Goal: Information Seeking & Learning: Get advice/opinions

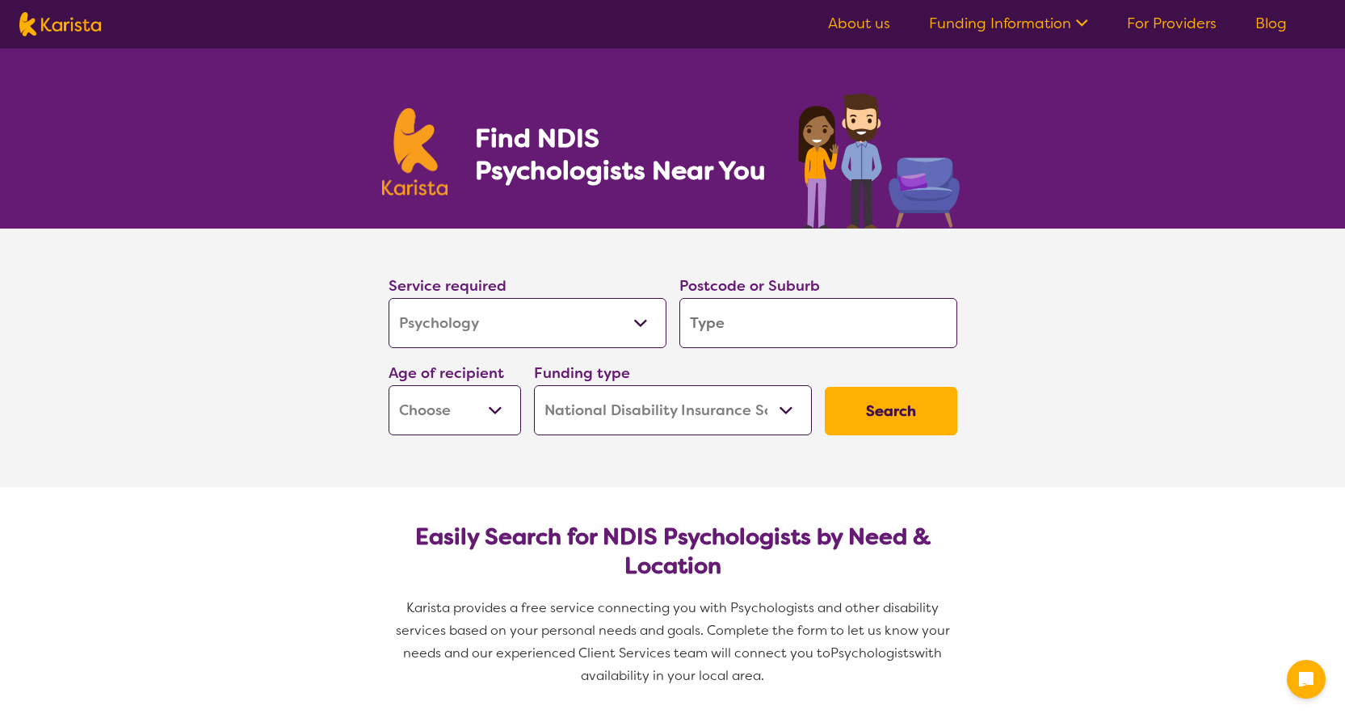
select select "Psychology"
select select "NDIS"
select select "Psychology"
select select "NDIS"
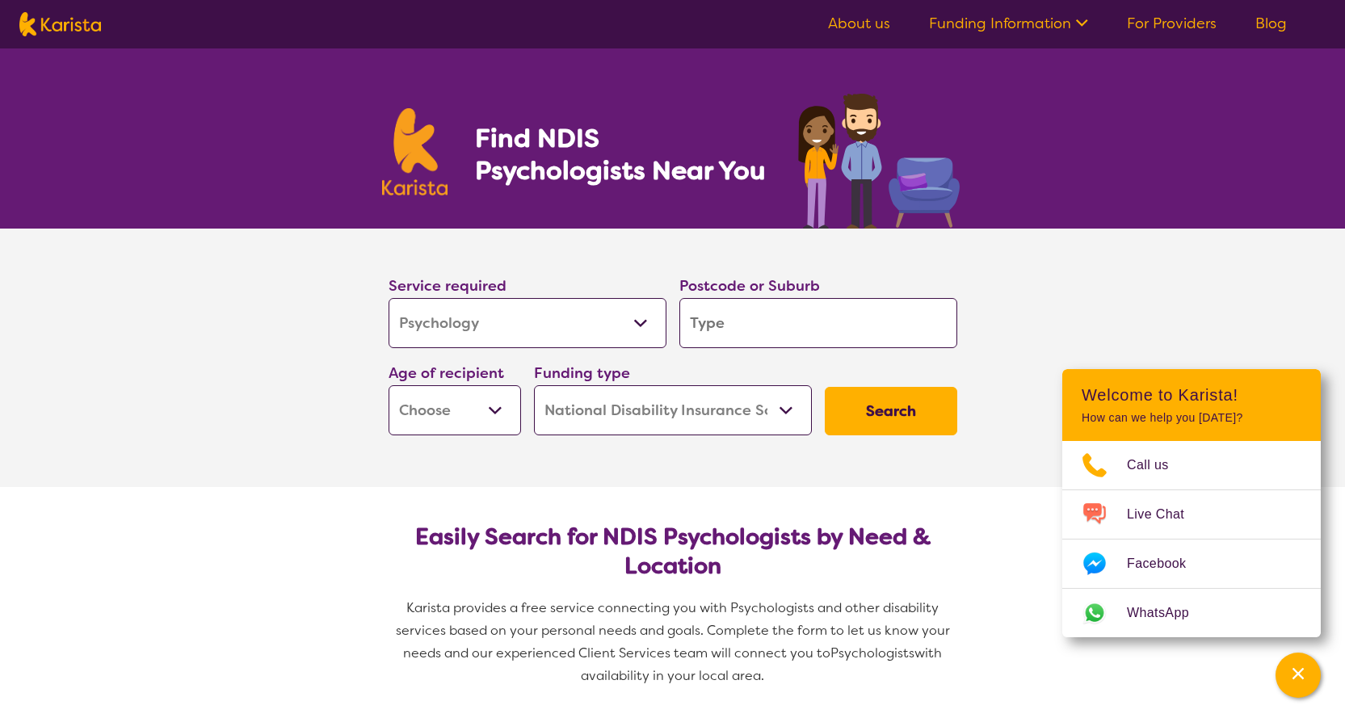
click at [641, 324] on select "Allied Health Assistant Assessment ([MEDICAL_DATA] or [MEDICAL_DATA]) Behaviour…" at bounding box center [528, 323] width 278 height 50
select select "Counselling"
click at [389, 298] on select "Allied Health Assistant Assessment ([MEDICAL_DATA] or [MEDICAL_DATA]) Behaviour…" at bounding box center [528, 323] width 278 height 50
select select "Counselling"
click at [495, 414] on select "Early Childhood - 0 to 9 Child - 10 to 11 Adolescent - 12 to 17 Adult - 18 to 6…" at bounding box center [455, 410] width 132 height 50
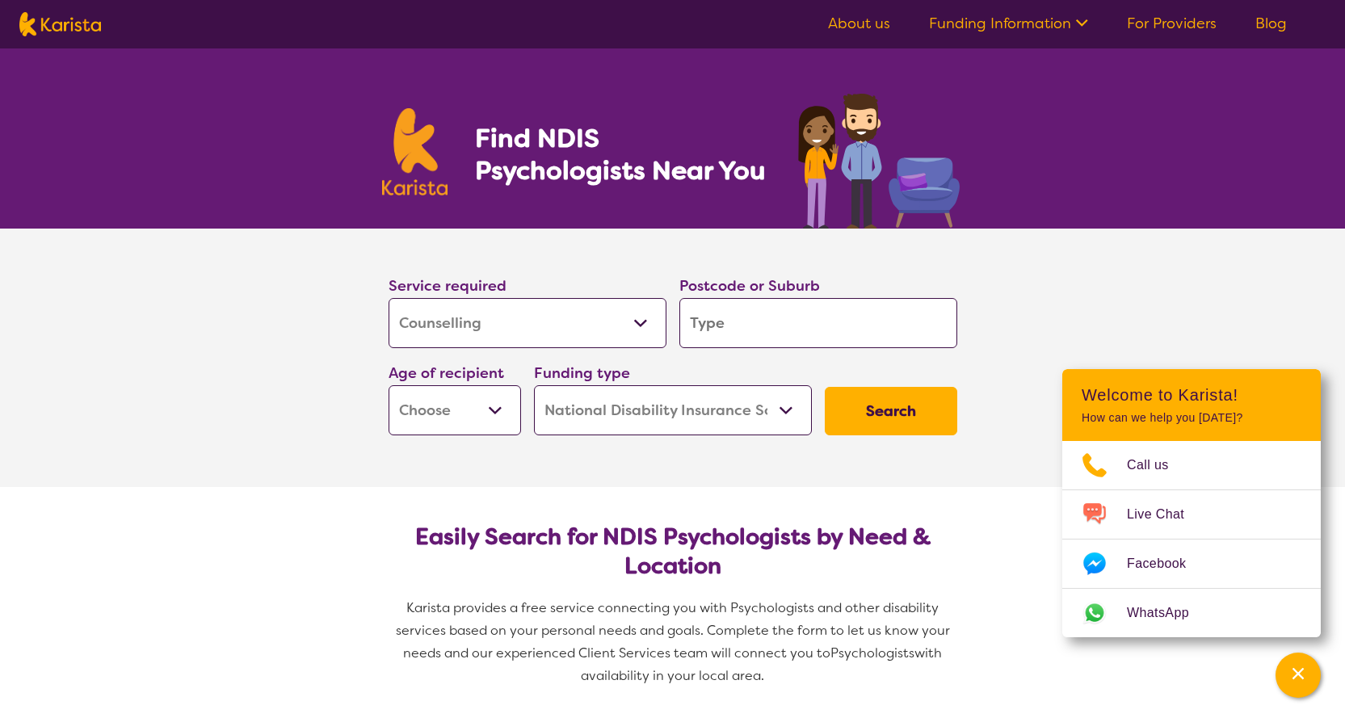
select select "AG"
click at [389, 385] on select "Early Childhood - 0 to 9 Child - 10 to 11 Adolescent - 12 to 17 Adult - 18 to 6…" at bounding box center [455, 410] width 132 height 50
select select "AG"
click at [899, 409] on button "Search" at bounding box center [891, 411] width 132 height 48
click at [790, 312] on input "search" at bounding box center [818, 323] width 278 height 50
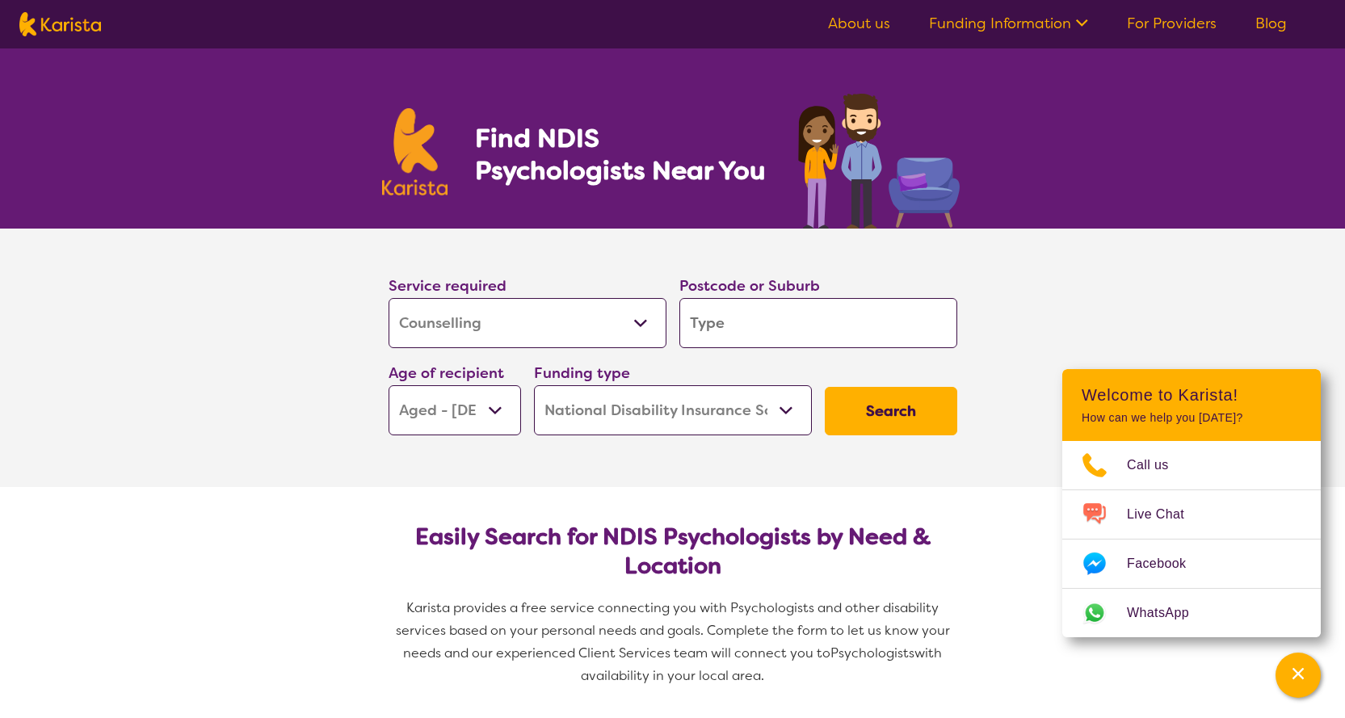
click at [726, 324] on input "search" at bounding box center [818, 323] width 278 height 50
type input "G"
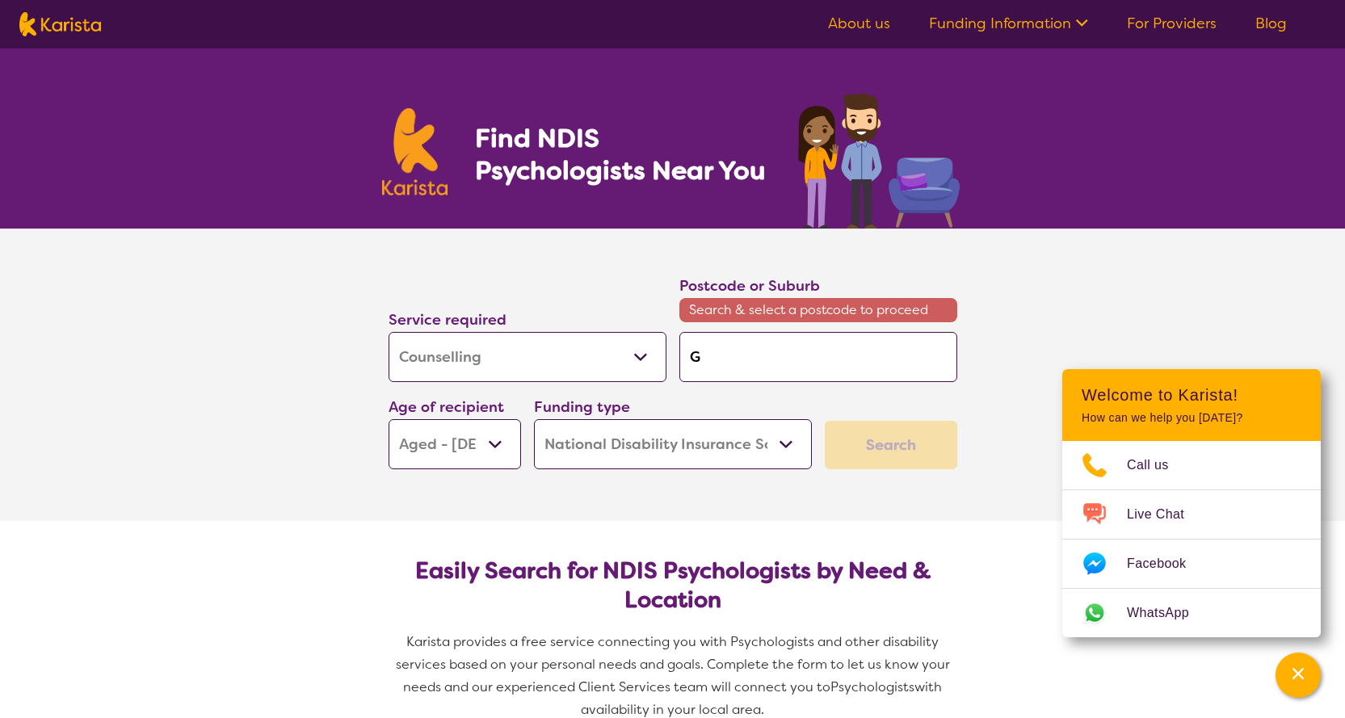
type input "Gl"
type input "Gle"
type input "[PERSON_NAME]"
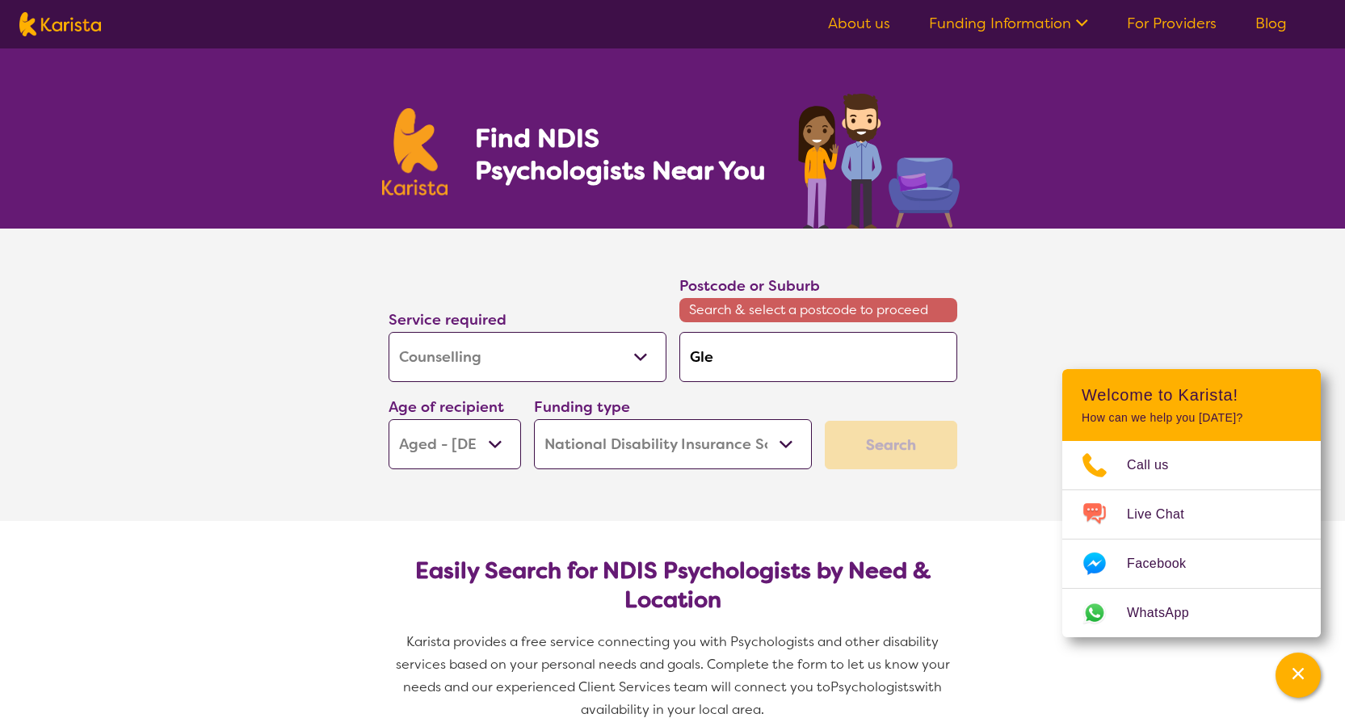
type input "[PERSON_NAME]"
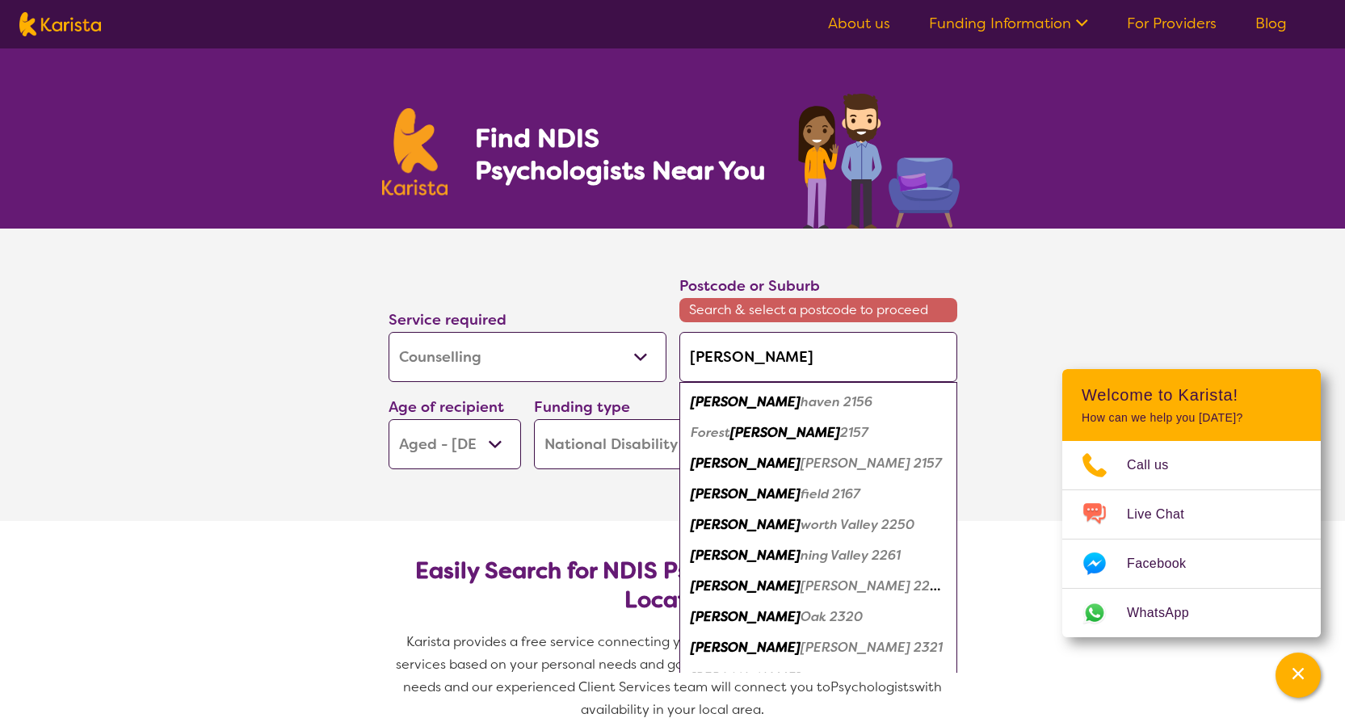
type input "[PERSON_NAME] w"
type input "[PERSON_NAME] wa"
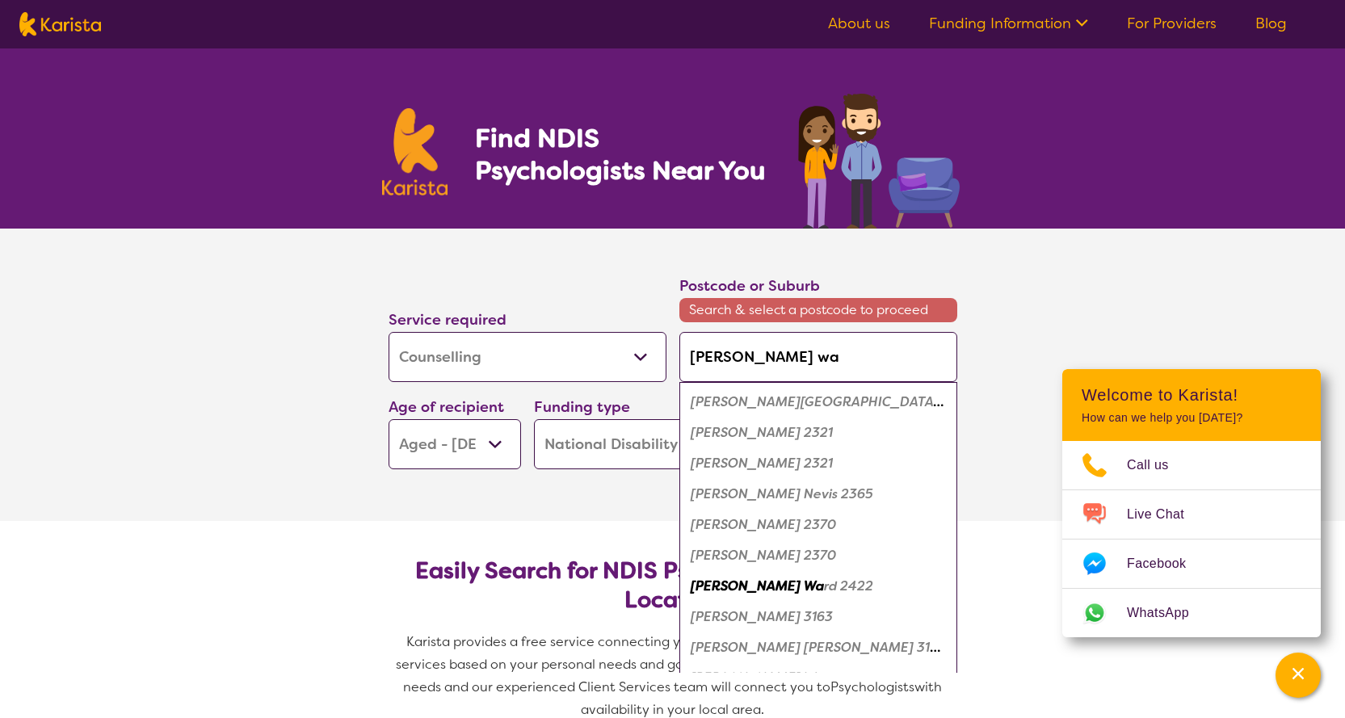
type input "[PERSON_NAME] wav"
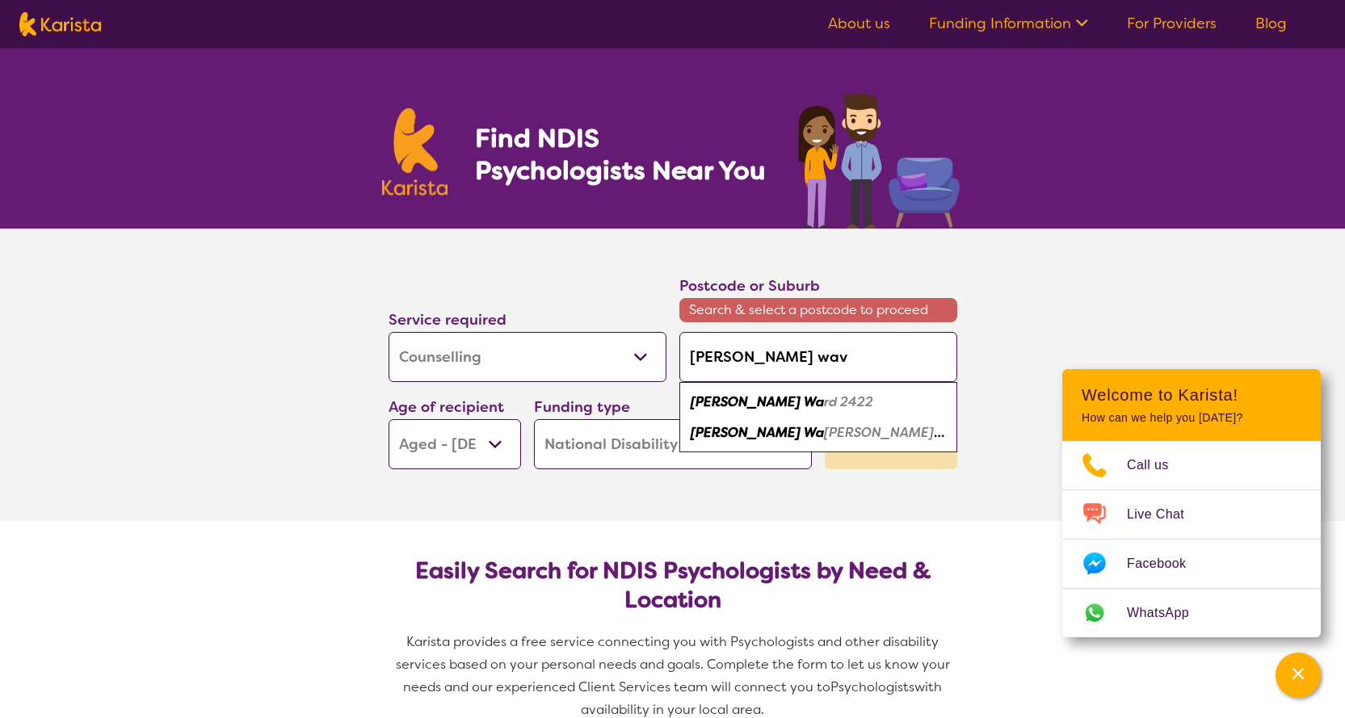
type input "[PERSON_NAME] wave"
type input "[PERSON_NAME]"
type input "[PERSON_NAME] wavere"
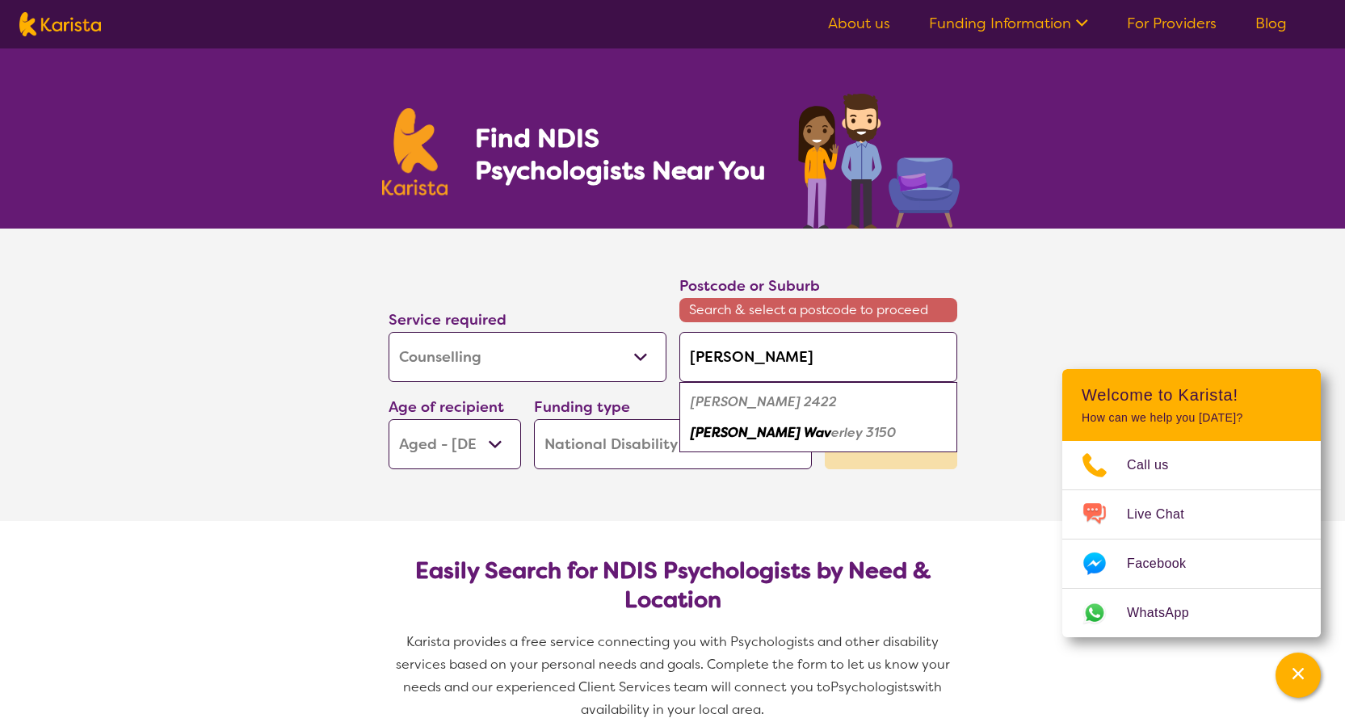
type input "[PERSON_NAME] wavere"
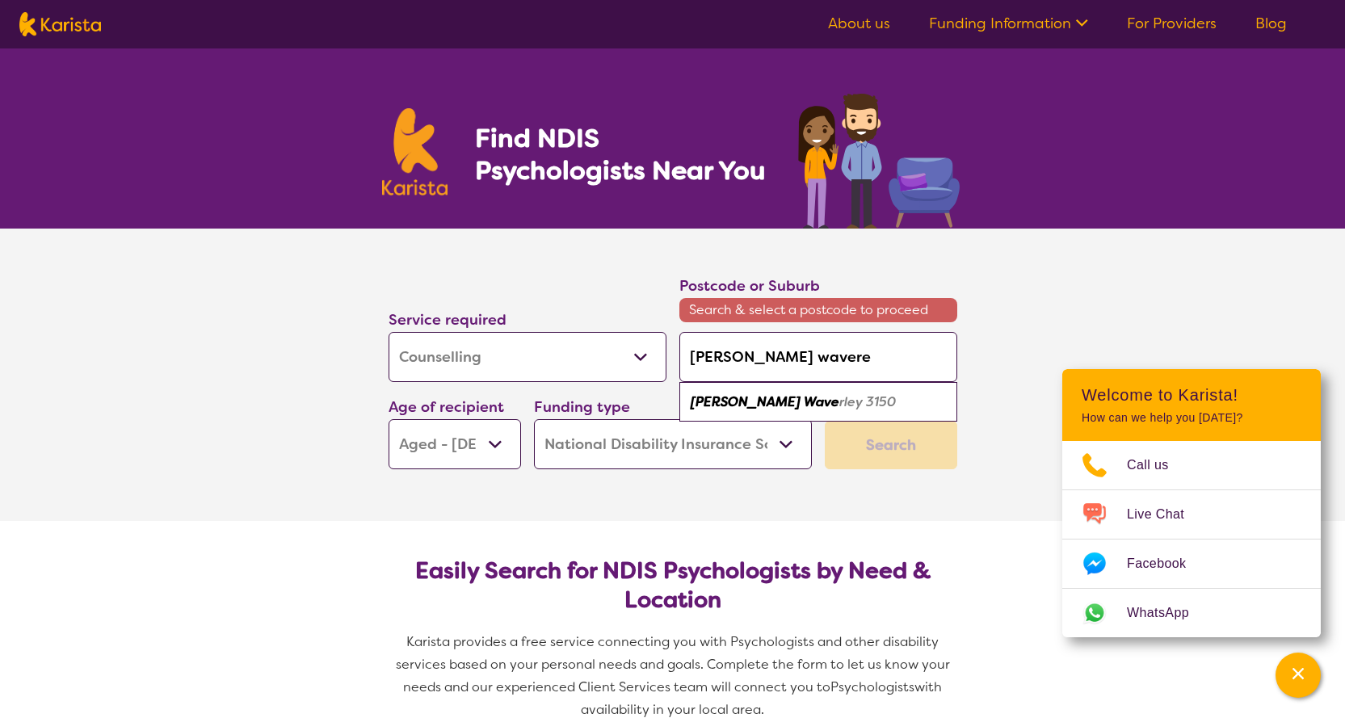
type input "[PERSON_NAME] waverel"
type input "[PERSON_NAME] waverely"
type input "[PERSON_NAME] waverel"
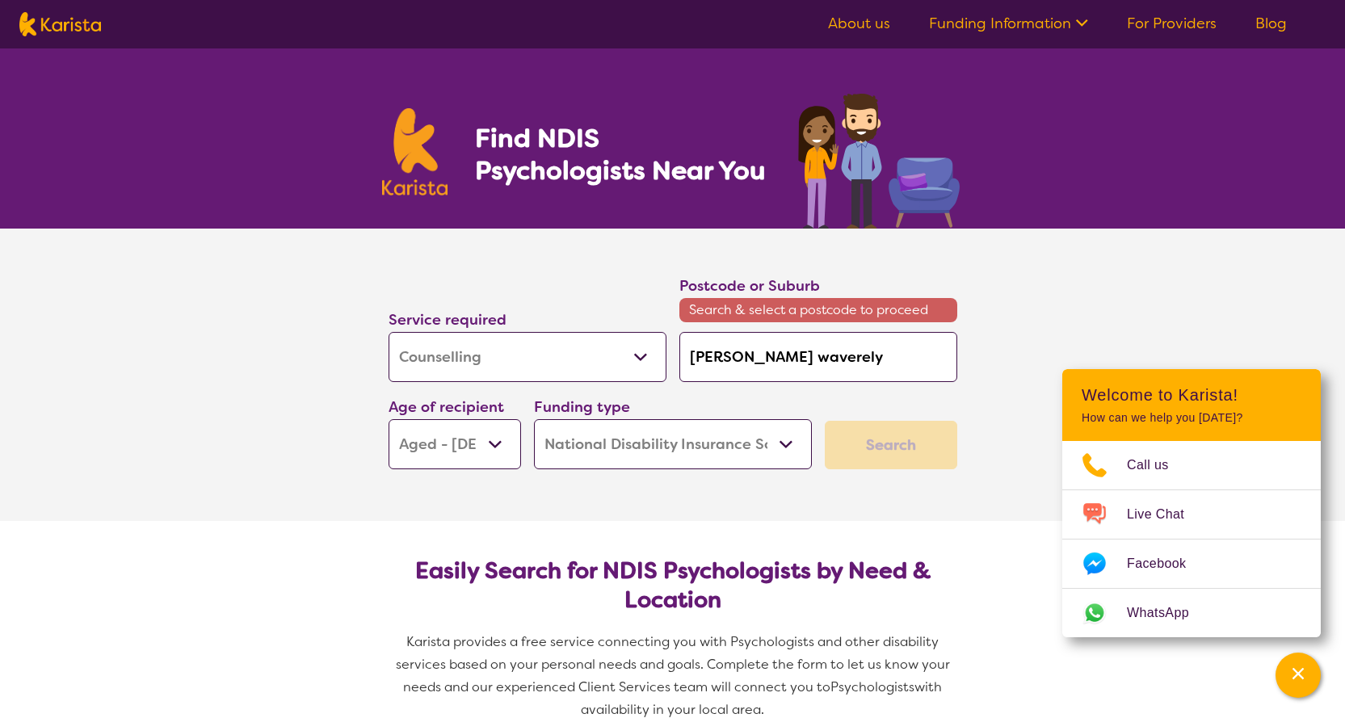
type input "[PERSON_NAME] waverel"
type input "[PERSON_NAME] wavere"
type input "[PERSON_NAME]"
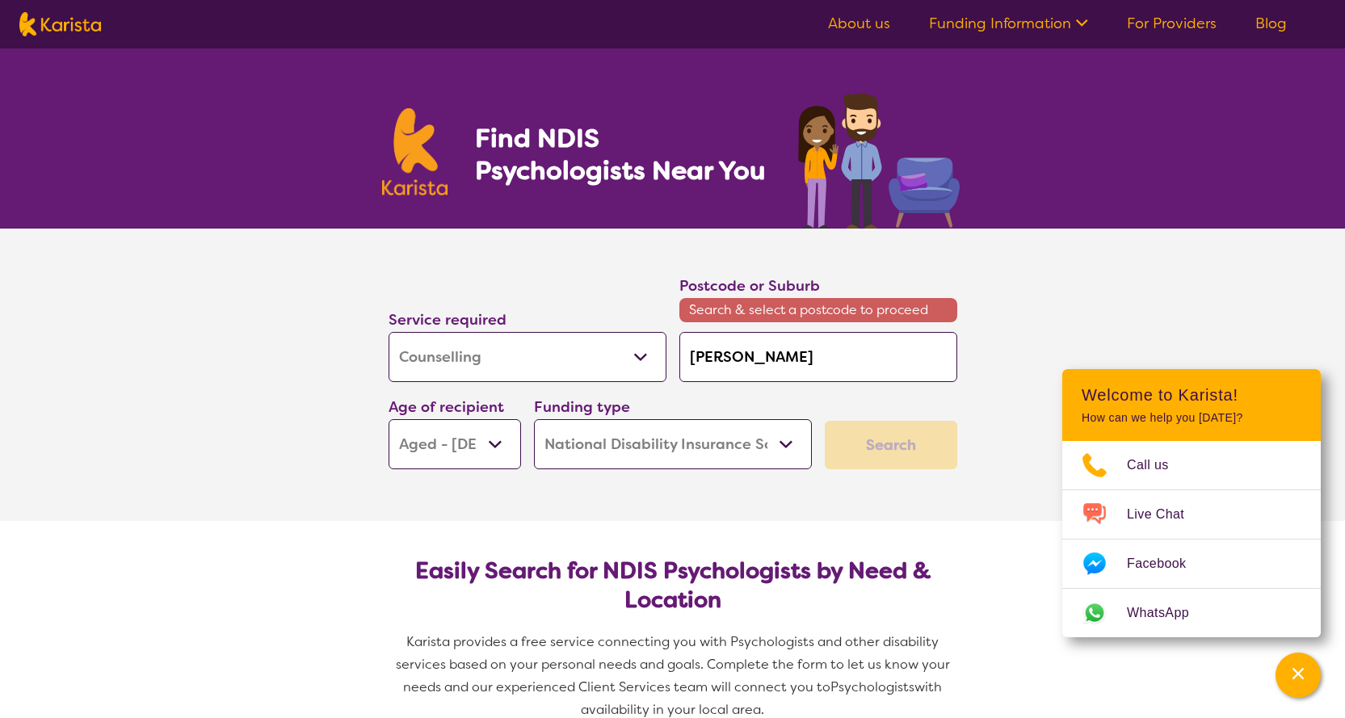
type input "[PERSON_NAME] waverl"
type input "[PERSON_NAME] waverle"
type input "[PERSON_NAME]"
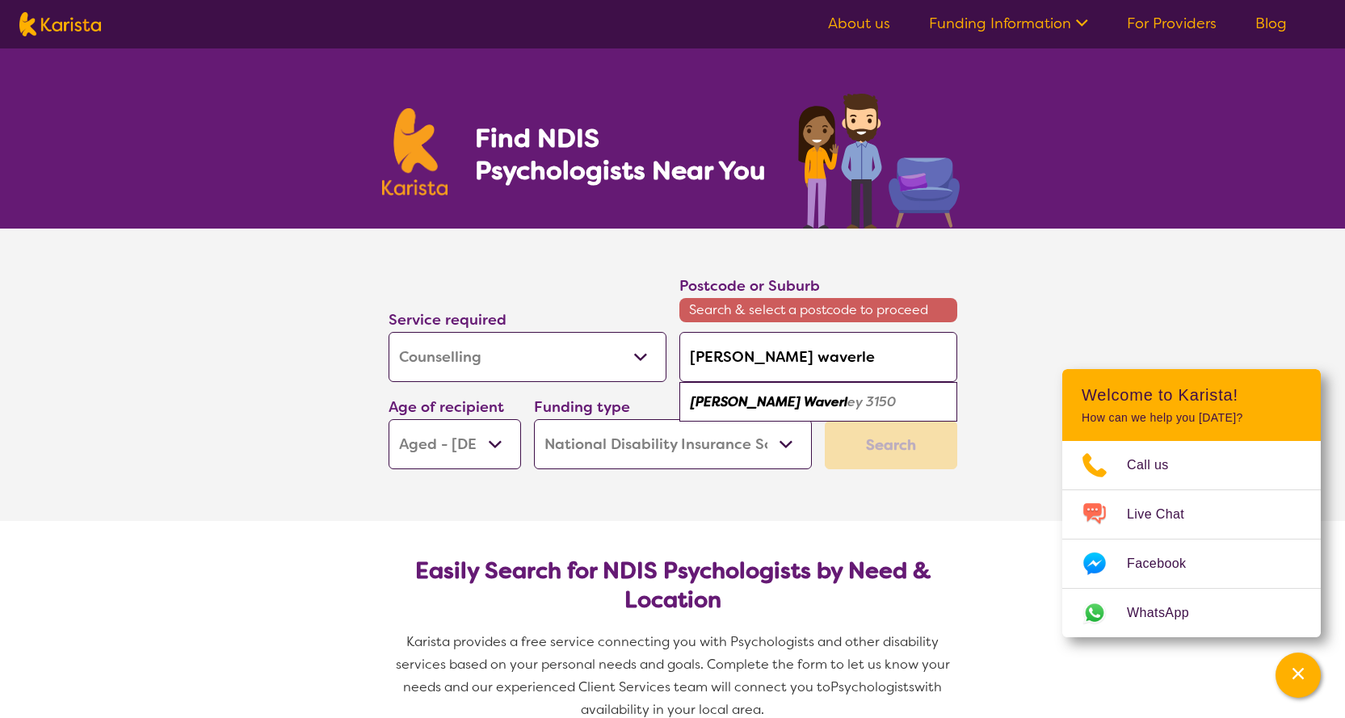
type input "[PERSON_NAME]"
click at [852, 313] on span "Search & select a postcode to proceed" at bounding box center [818, 310] width 278 height 24
click at [854, 363] on input "[PERSON_NAME]" at bounding box center [818, 357] width 278 height 50
click at [902, 452] on div "Search" at bounding box center [891, 445] width 132 height 48
click at [798, 360] on input "[PERSON_NAME]" at bounding box center [818, 357] width 278 height 50
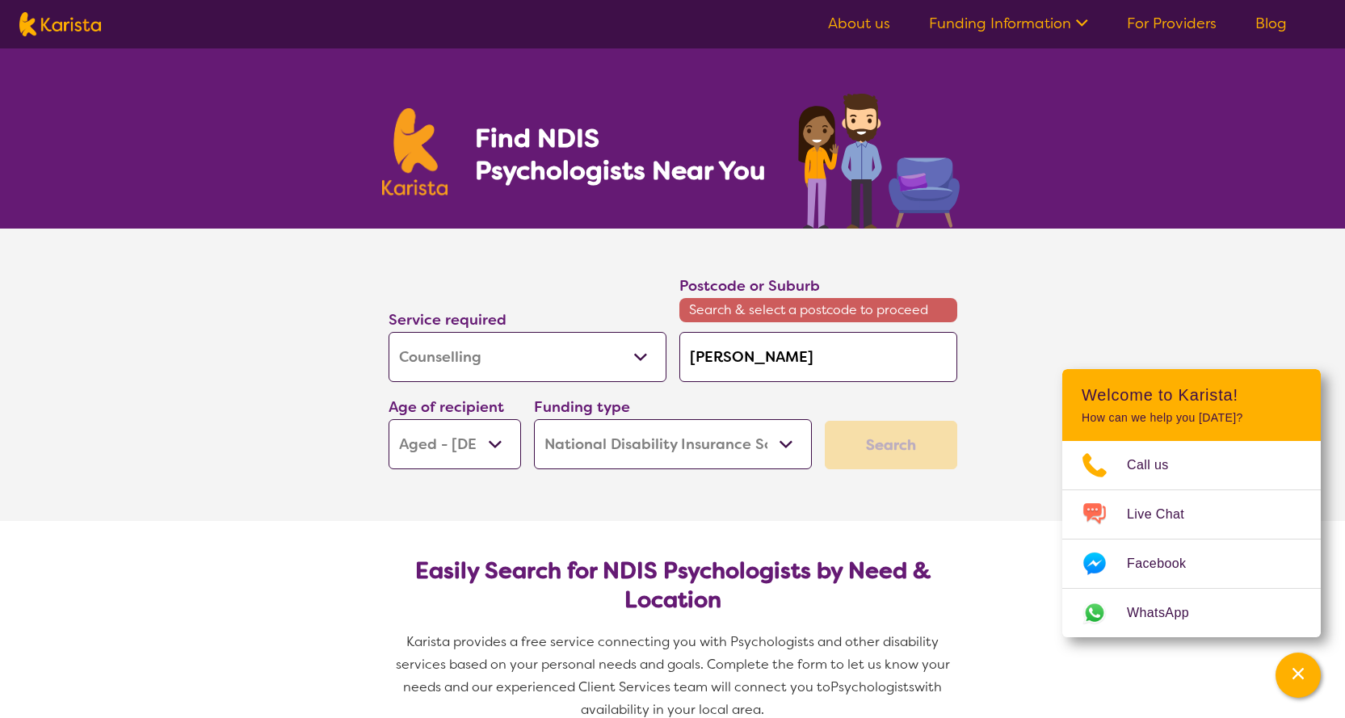
type input "[PERSON_NAME] waverle"
type input "[PERSON_NAME] waverl"
click at [847, 402] on em "ey 3150" at bounding box center [871, 401] width 48 height 17
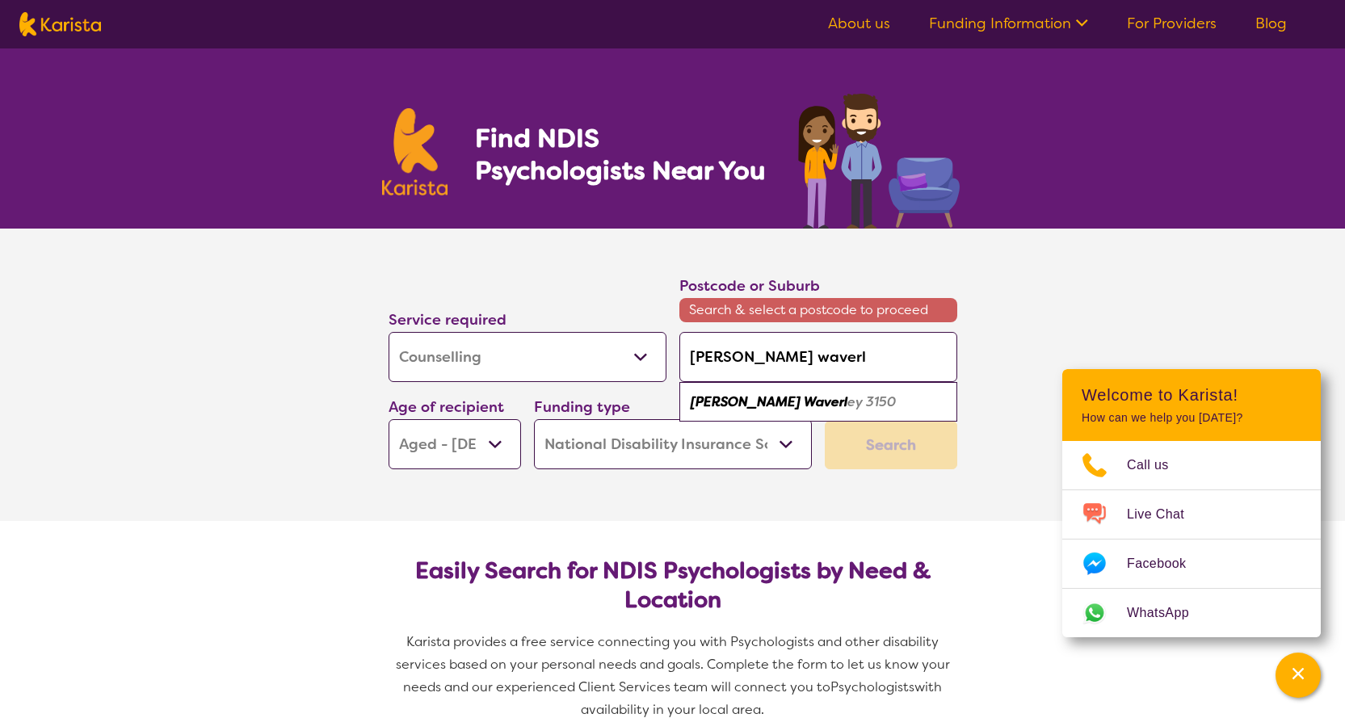
type input "3150"
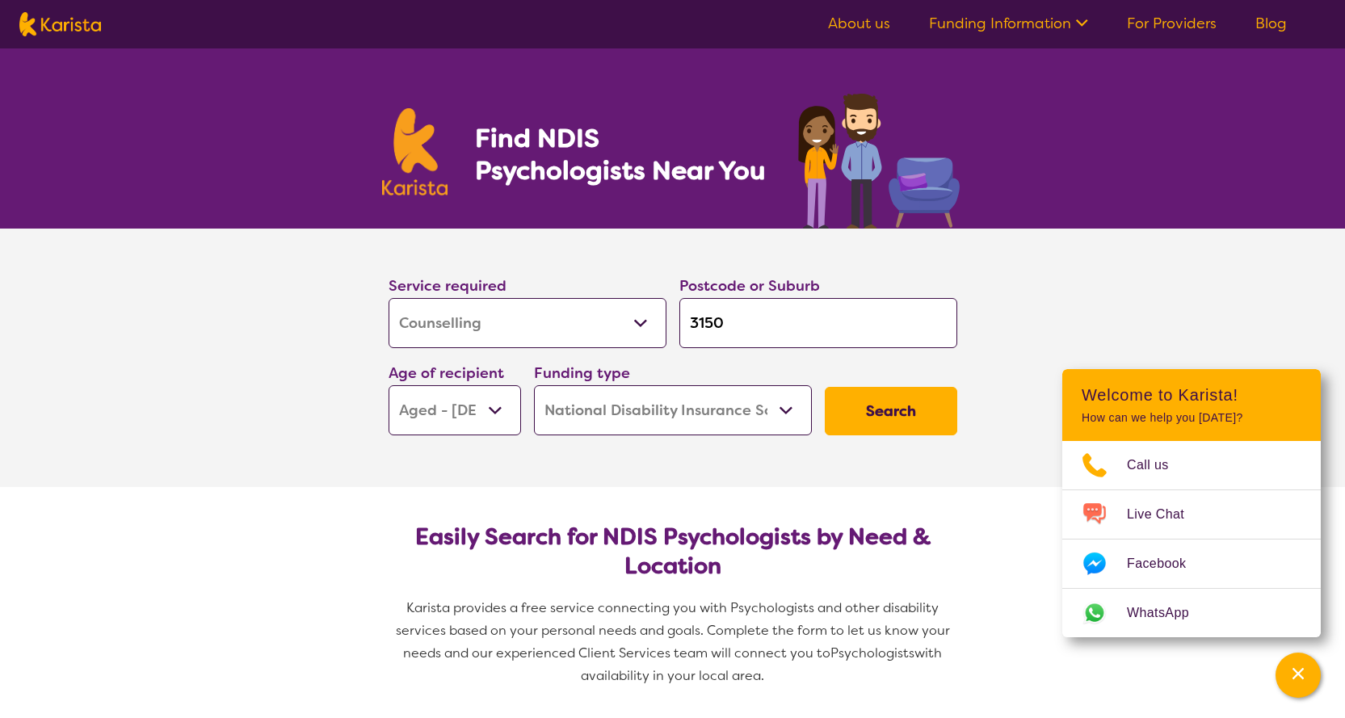
click at [892, 409] on button "Search" at bounding box center [891, 411] width 132 height 48
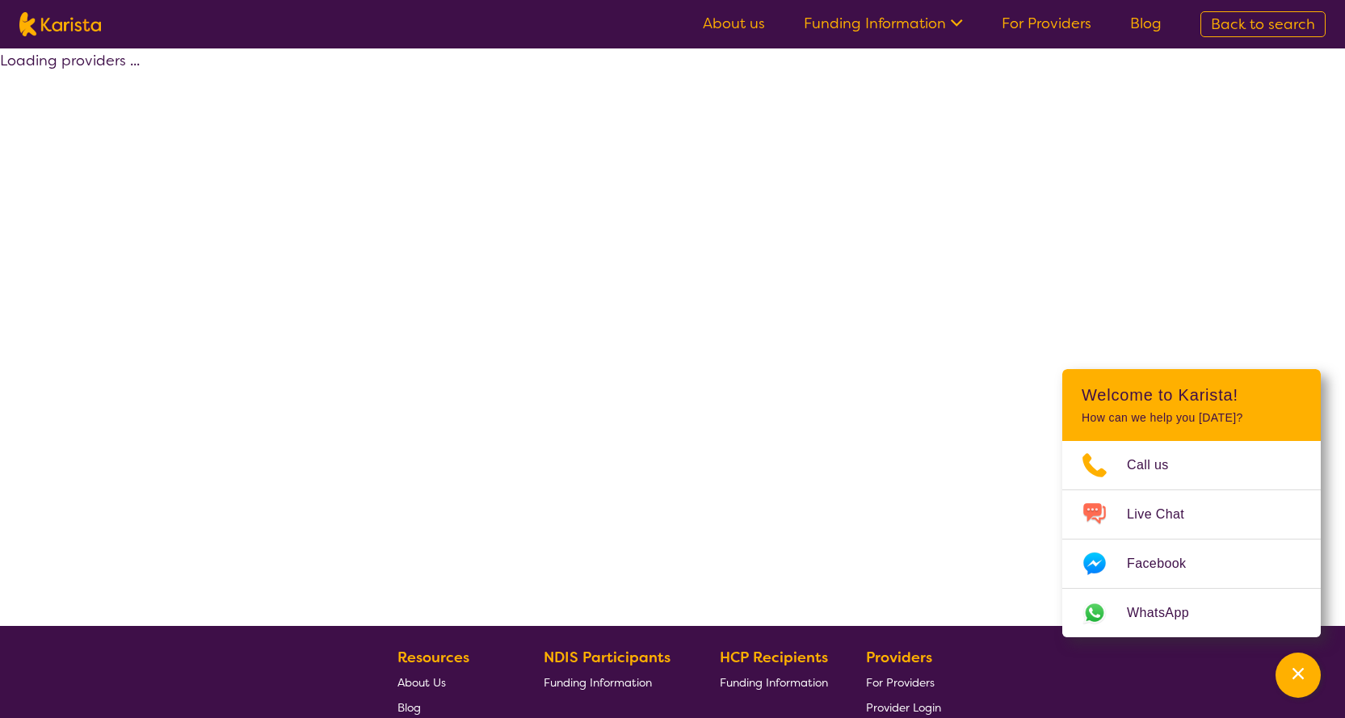
select select "by_score"
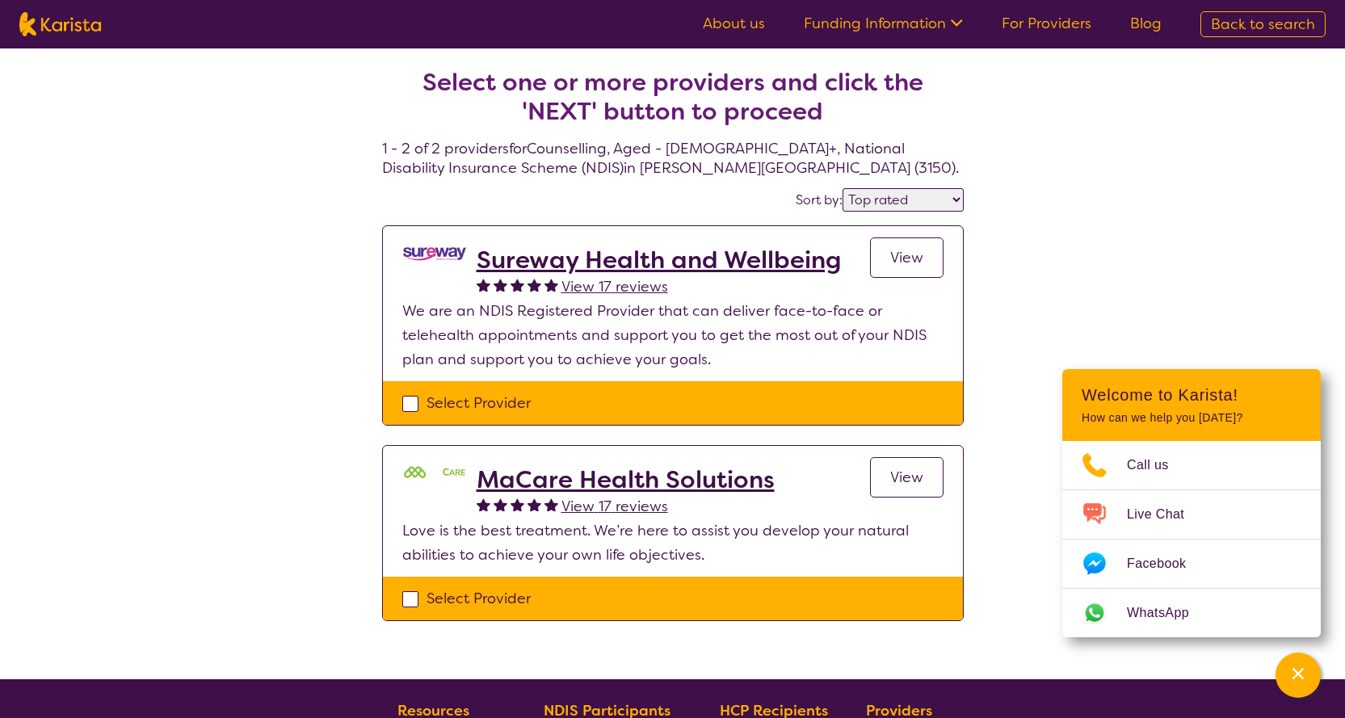
click at [957, 204] on select "Highly reviewed Top rated" at bounding box center [903, 199] width 121 height 23
click at [1119, 189] on div "Select one or more providers and click the 'NEXT' button to proceed 1 - 2 of 2 …" at bounding box center [672, 363] width 1345 height 631
click at [904, 254] on span "View" at bounding box center [906, 257] width 33 height 19
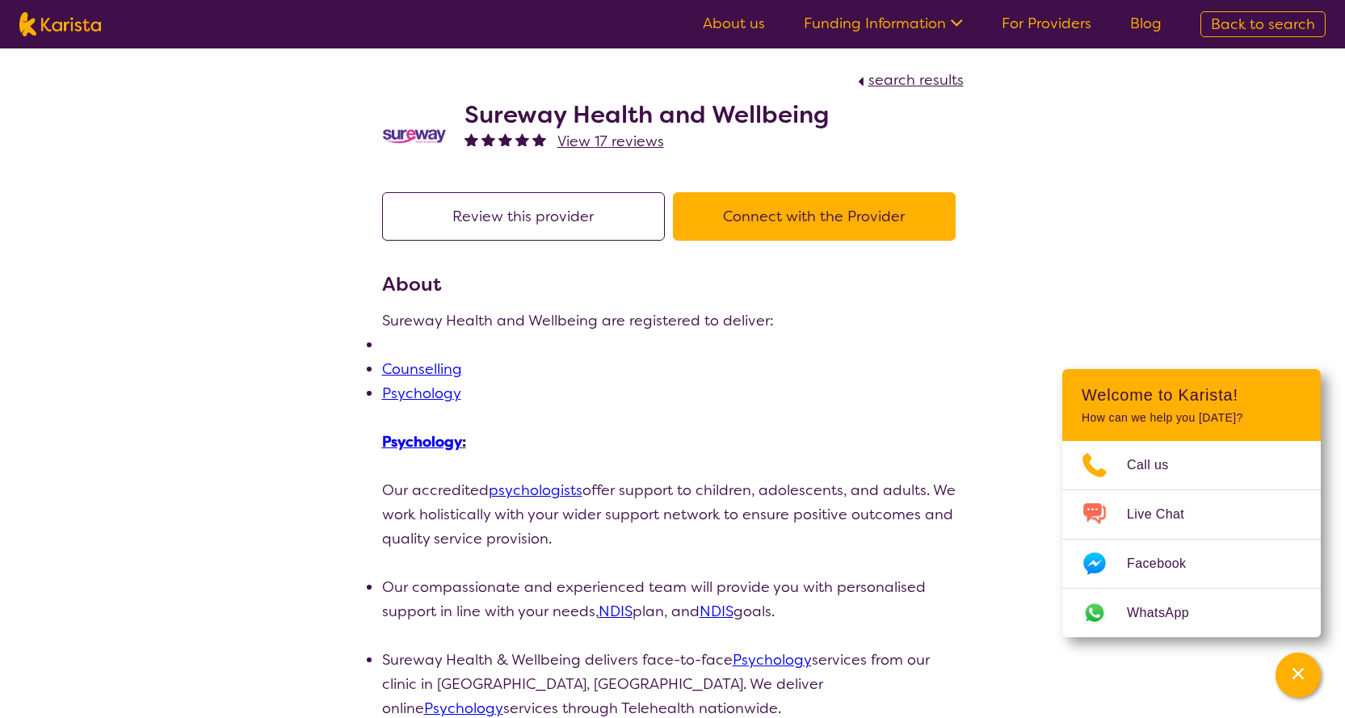
select select "by_score"
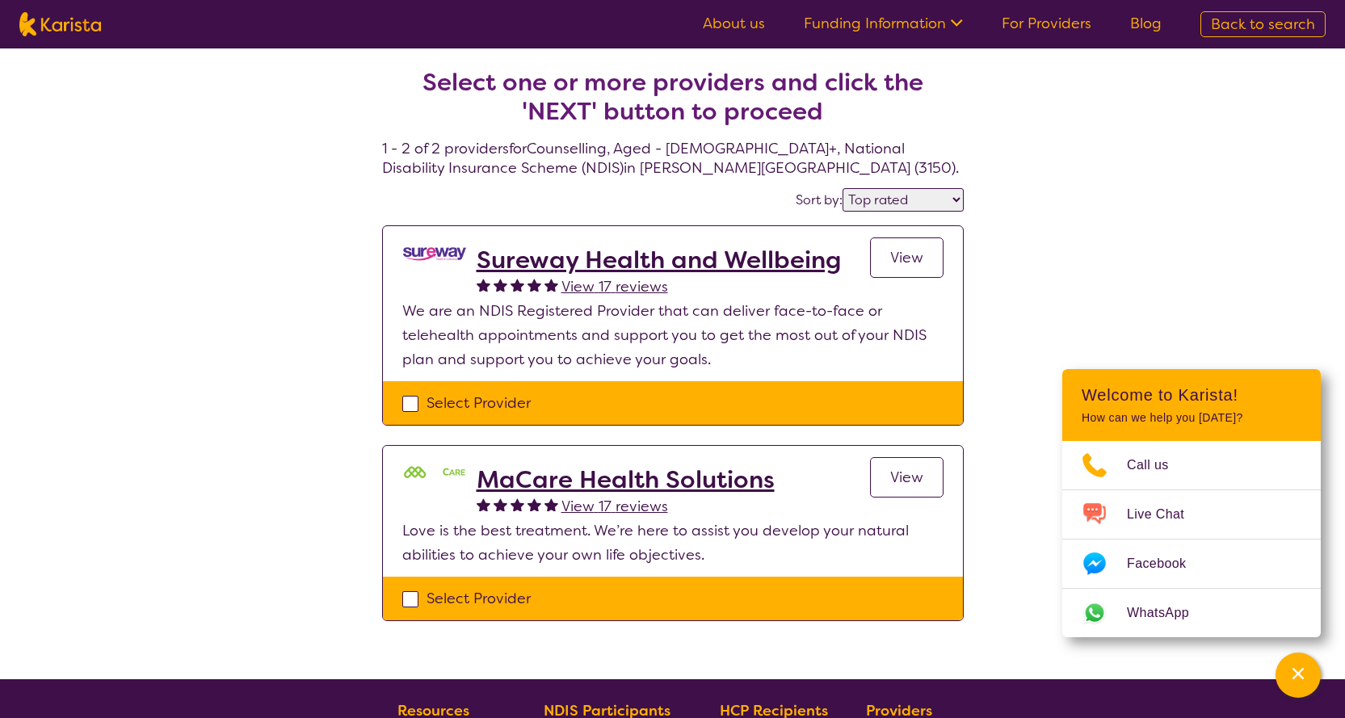
select select "Psychology"
select select "AG"
select select "NDIS"
select select "Psychology"
select select "AG"
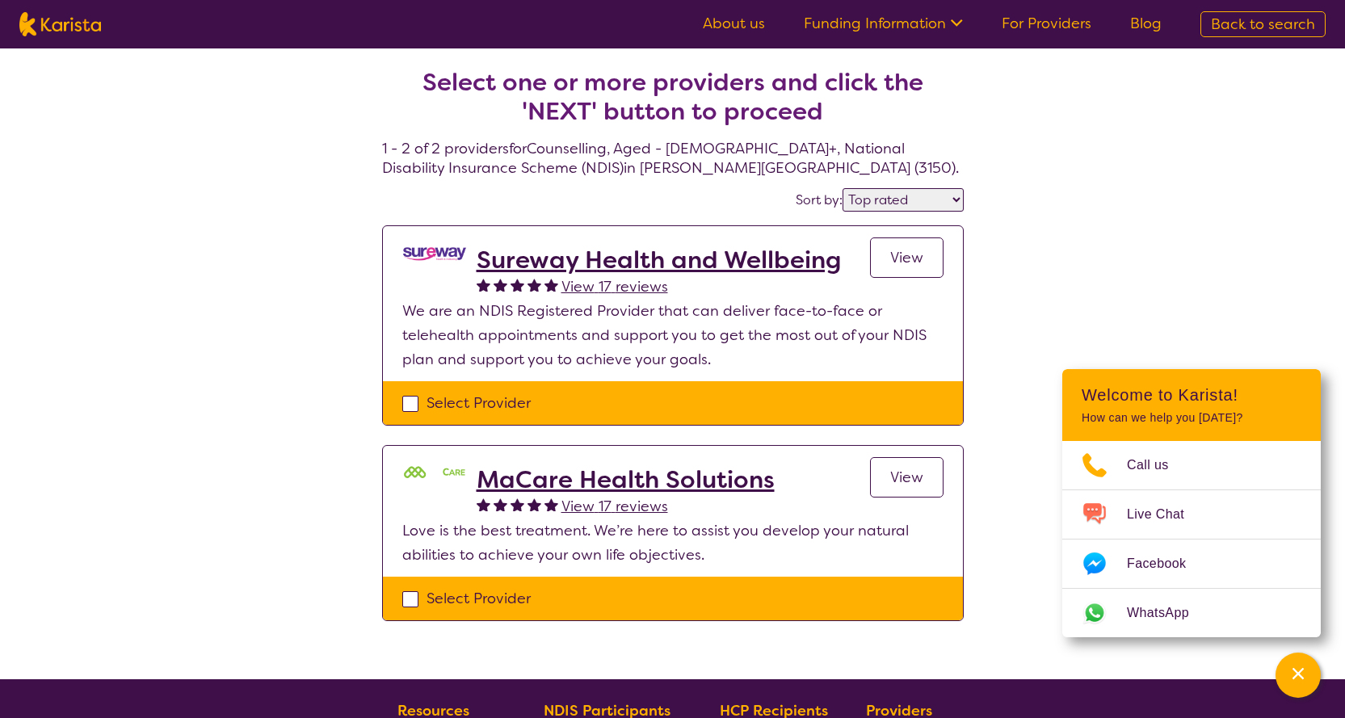
select select "NDIS"
